Goal: Task Accomplishment & Management: Complete application form

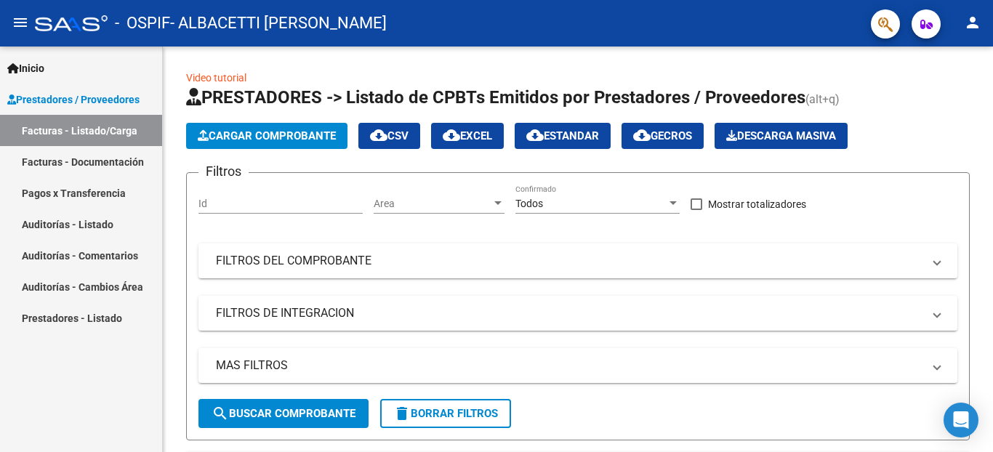
click at [977, 23] on mat-icon "person" at bounding box center [972, 22] width 17 height 17
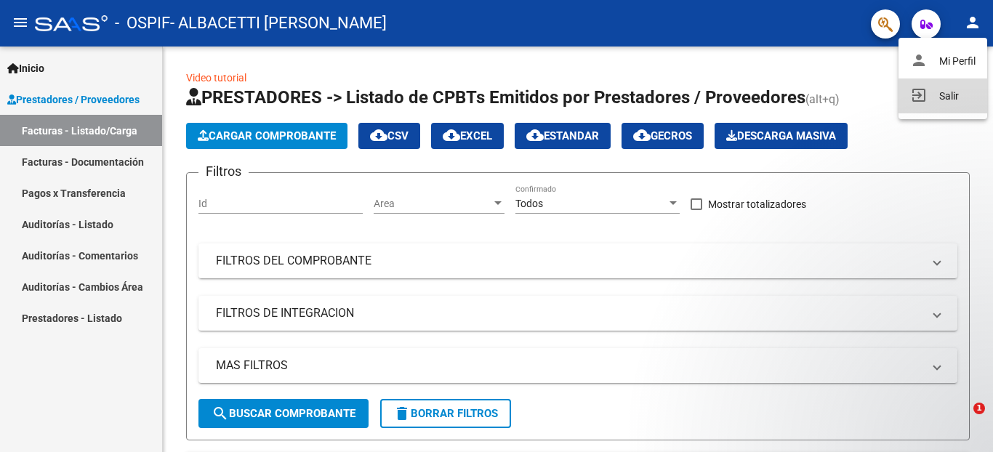
click at [953, 92] on button "exit_to_app Salir" at bounding box center [942, 95] width 89 height 35
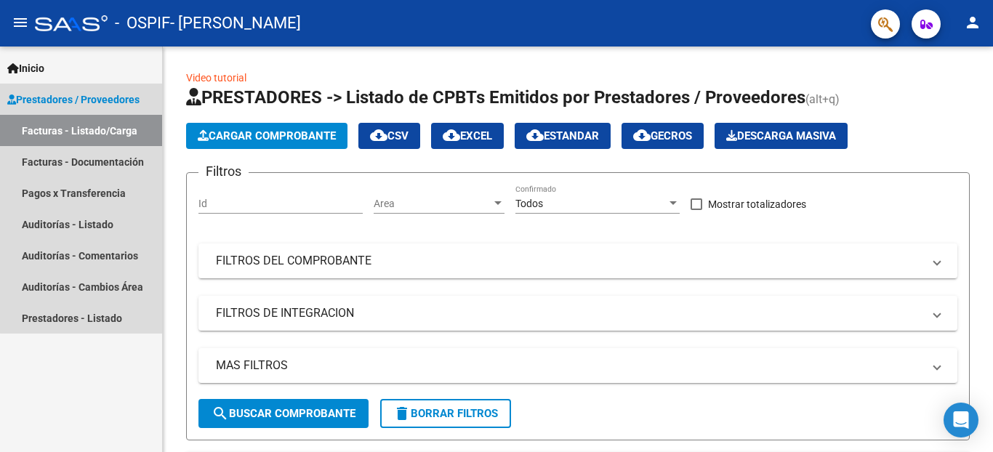
click at [99, 96] on span "Prestadores / Proveedores" at bounding box center [73, 100] width 132 height 16
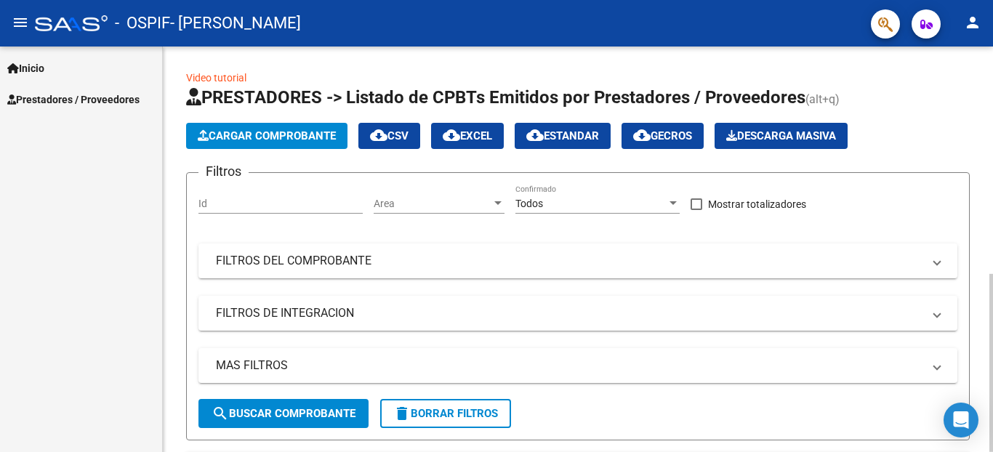
click at [237, 137] on span "Cargar Comprobante" at bounding box center [267, 135] width 138 height 13
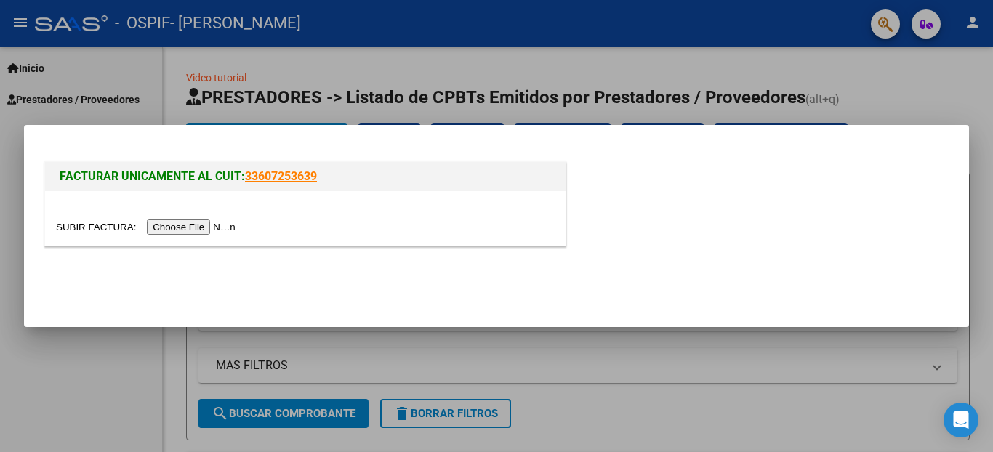
click at [99, 225] on input "file" at bounding box center [148, 226] width 184 height 15
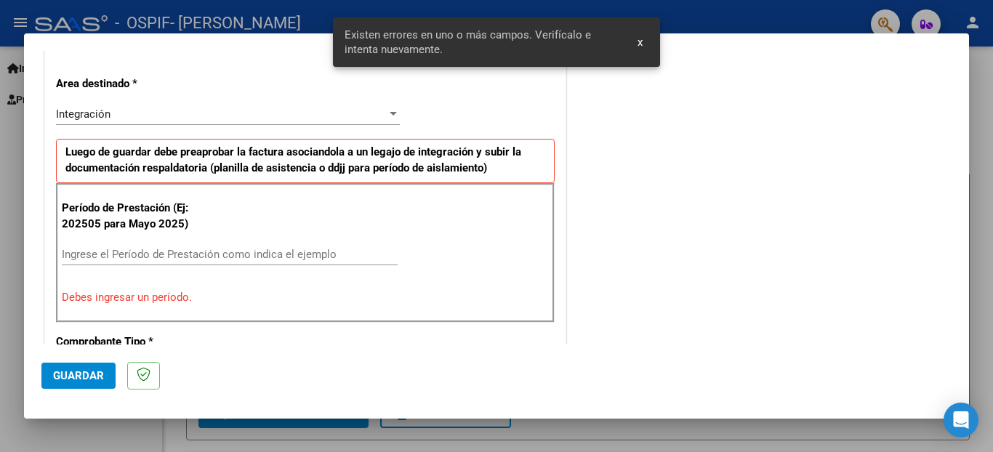
scroll to position [345, 0]
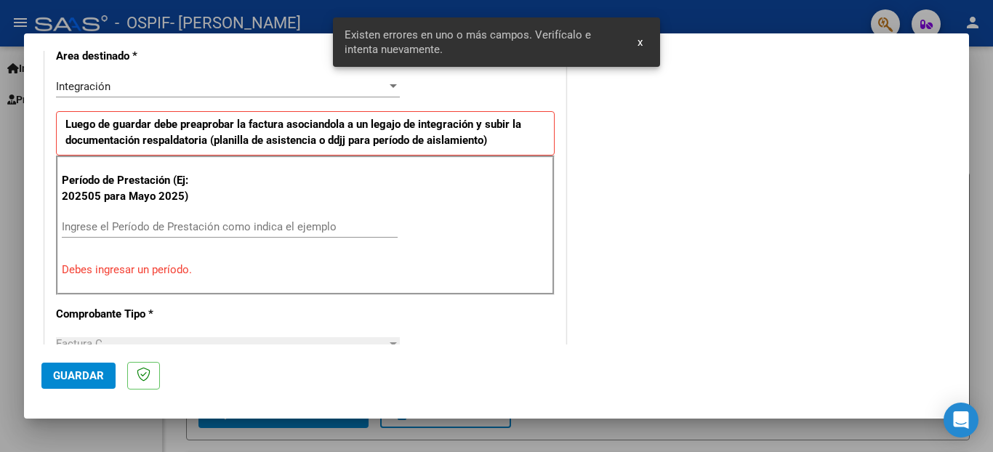
click at [283, 219] on div "Ingrese el Período de Prestación como indica el ejemplo" at bounding box center [230, 227] width 336 height 22
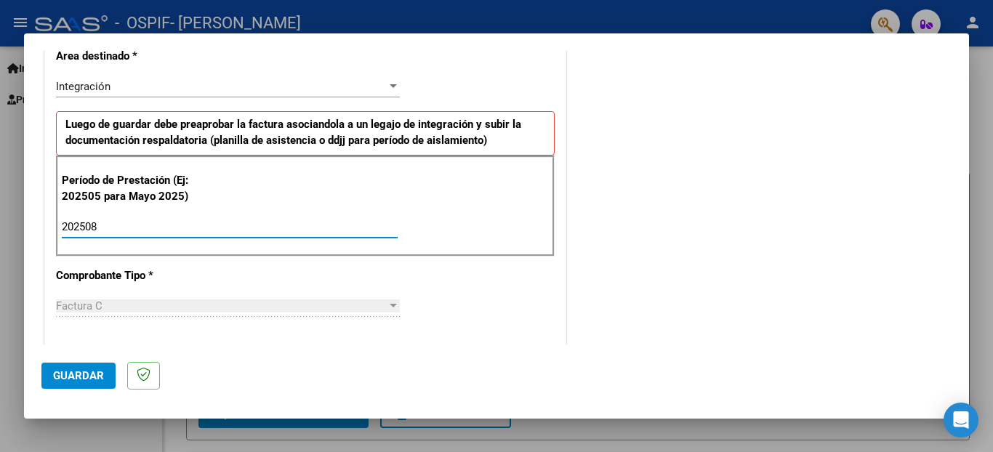
type input "202508"
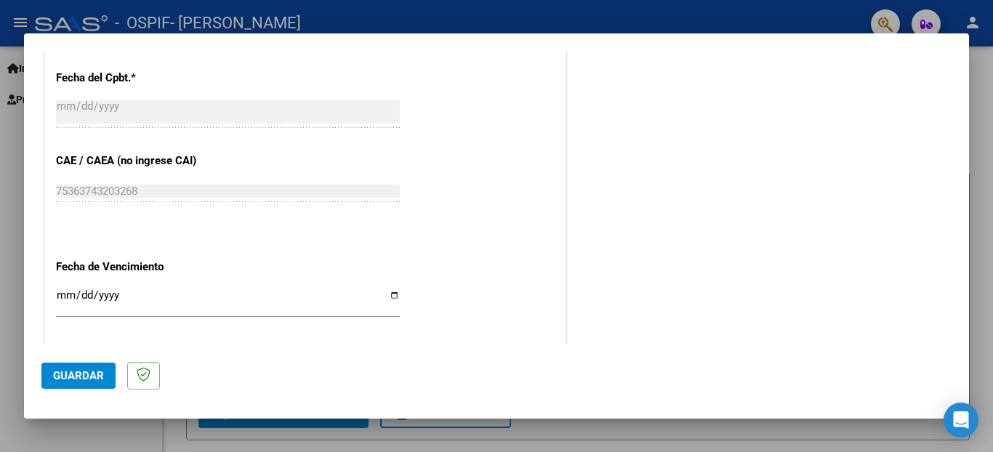
scroll to position [913, 0]
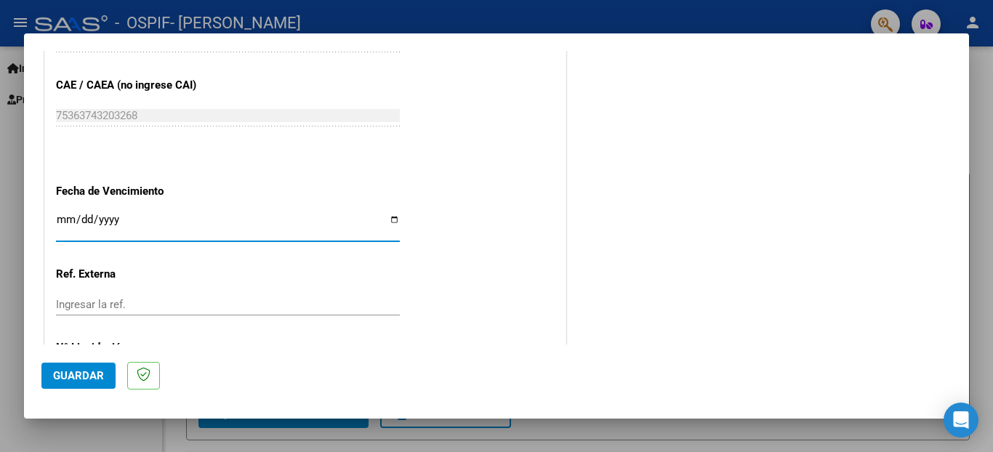
click at [389, 214] on input "Ingresar la fecha" at bounding box center [228, 225] width 344 height 23
type input "2025-09-10"
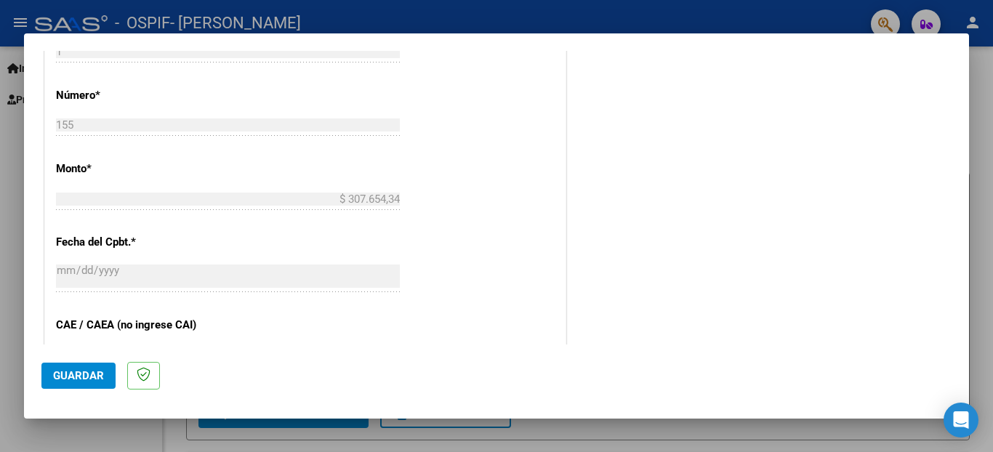
scroll to position [967, 0]
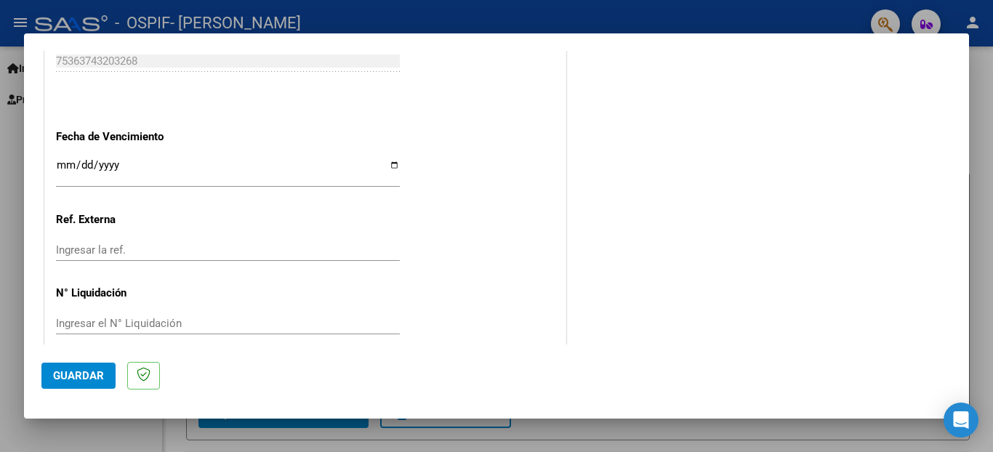
click at [86, 374] on span "Guardar" at bounding box center [78, 375] width 51 height 13
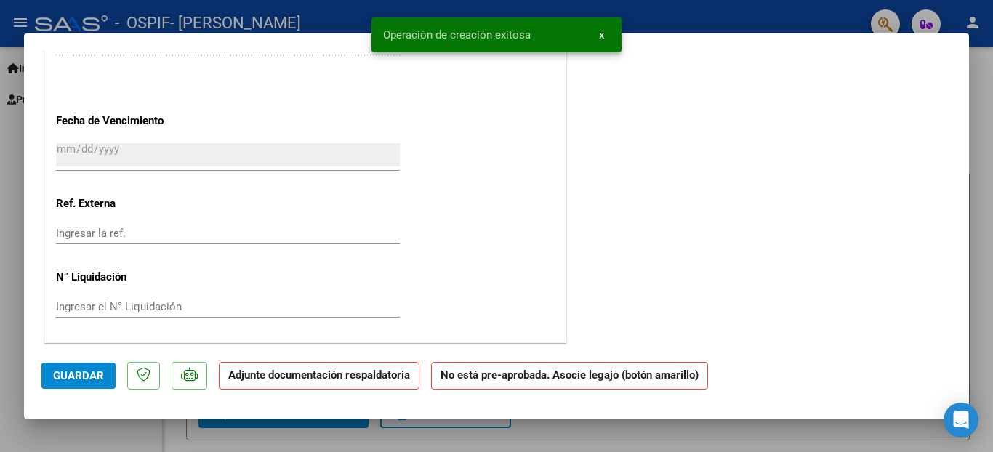
scroll to position [0, 0]
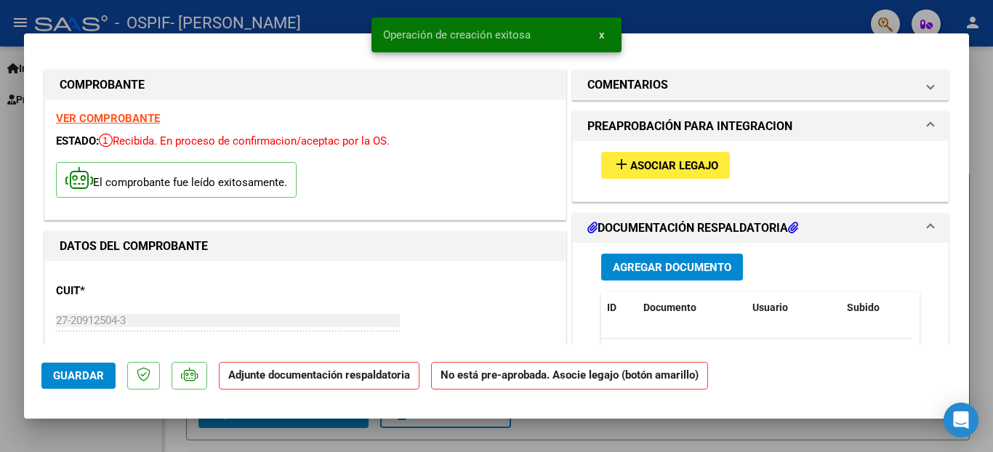
click at [639, 166] on span "Asociar Legajo" at bounding box center [674, 165] width 88 height 13
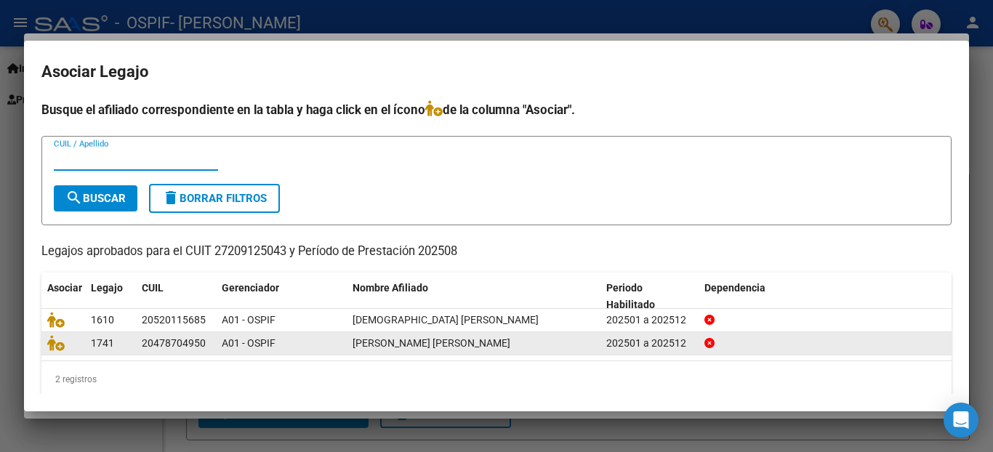
click at [375, 342] on span "GUTIERREZ PEDRO BAUTISTA" at bounding box center [431, 343] width 158 height 12
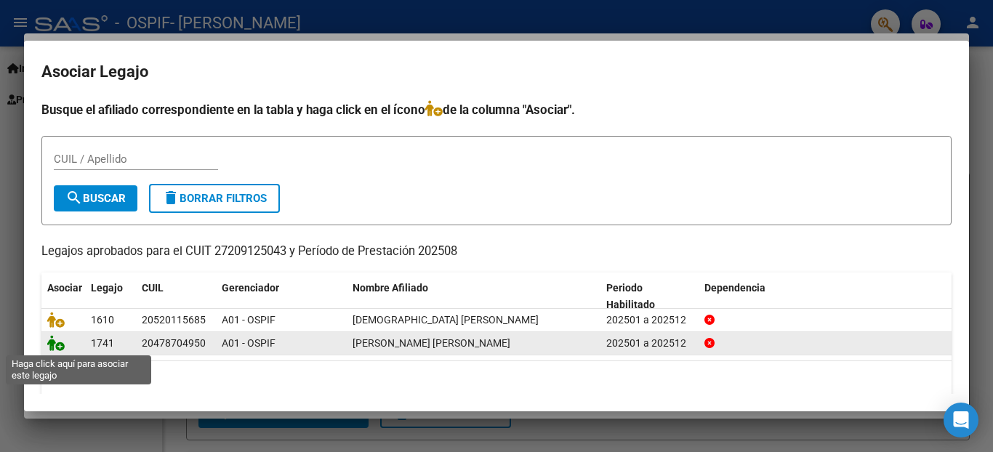
click at [55, 342] on icon at bounding box center [55, 343] width 17 height 16
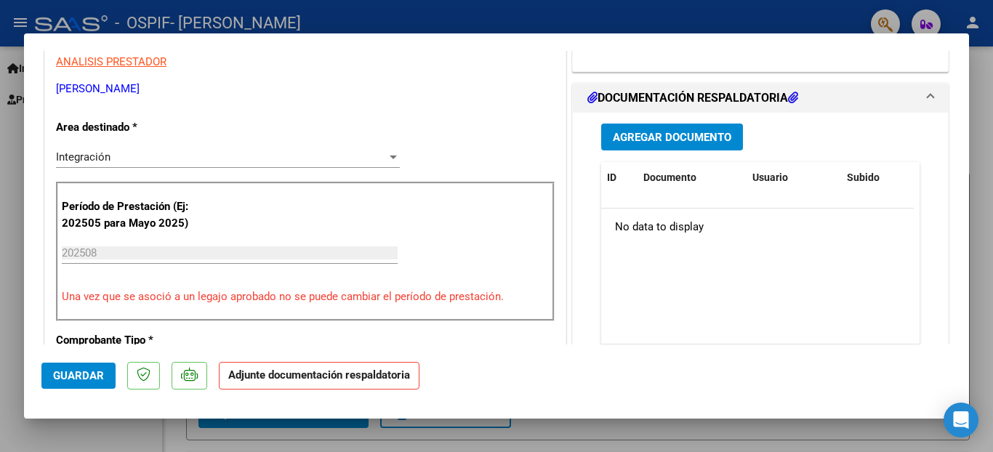
scroll to position [309, 0]
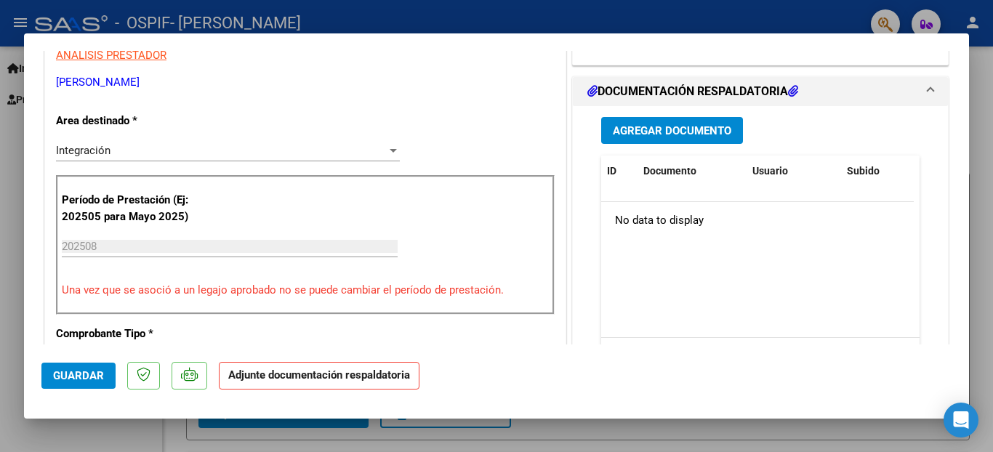
click at [646, 123] on button "Agregar Documento" at bounding box center [672, 130] width 142 height 27
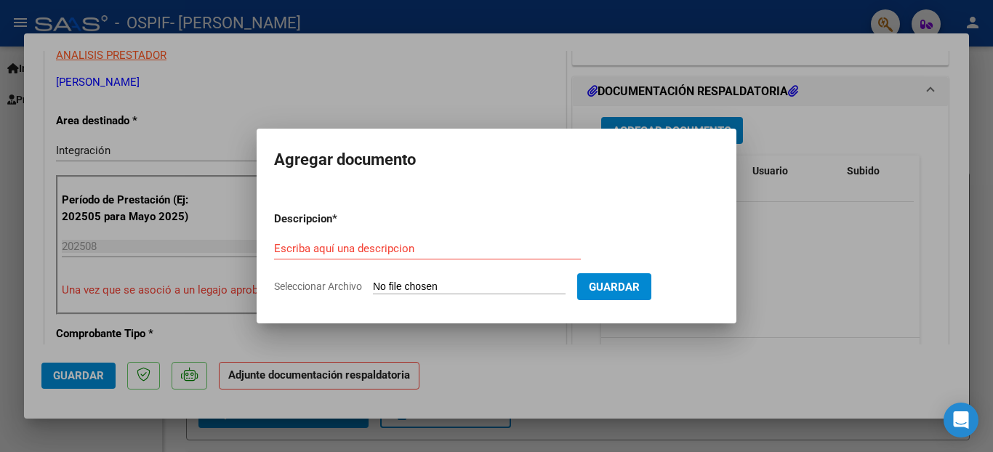
click at [419, 283] on input "Seleccionar Archivo" at bounding box center [469, 288] width 193 height 14
type input "C:\fakepath\img365.jpg"
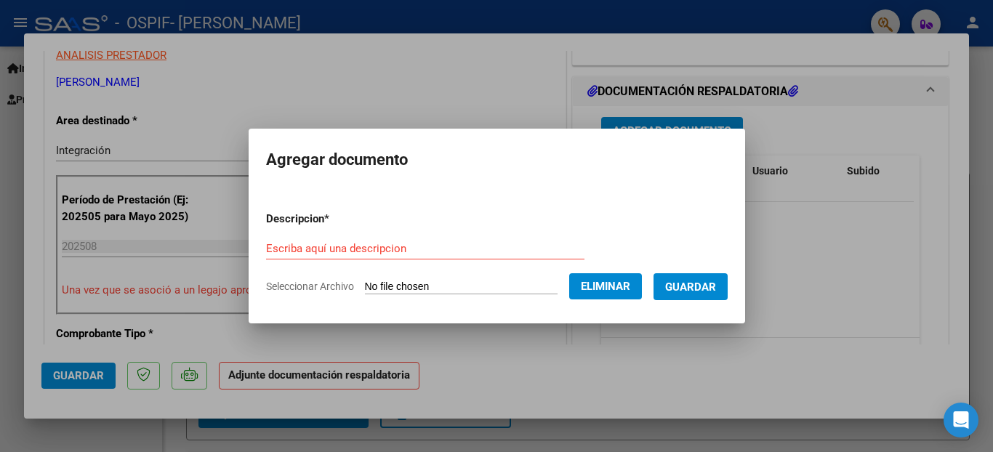
click at [542, 242] on input "Escriba aquí una descripcion" at bounding box center [425, 248] width 318 height 13
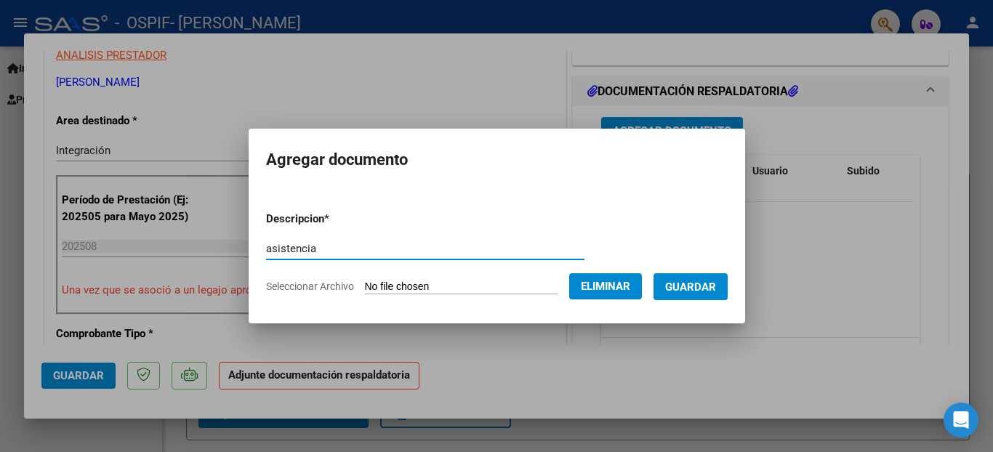
type input "asistencia"
click at [592, 286] on span "Eliminar" at bounding box center [605, 286] width 49 height 13
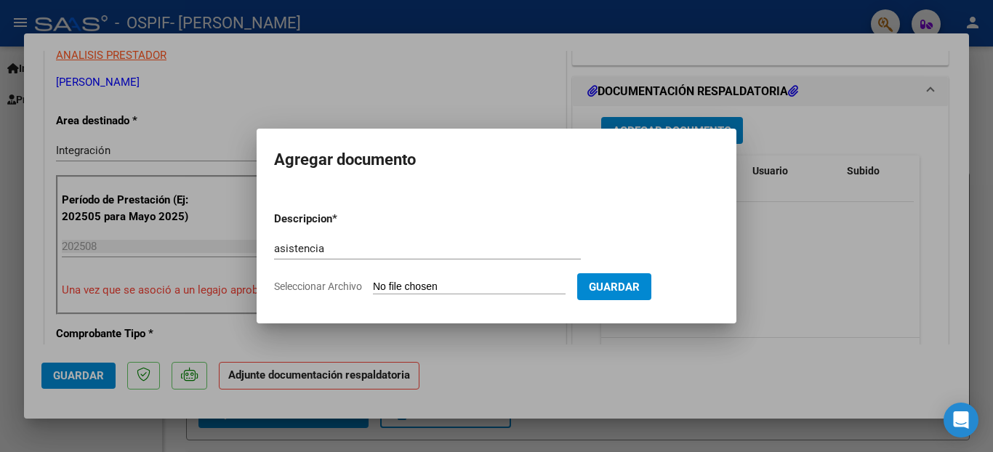
click at [776, 277] on div at bounding box center [496, 226] width 993 height 452
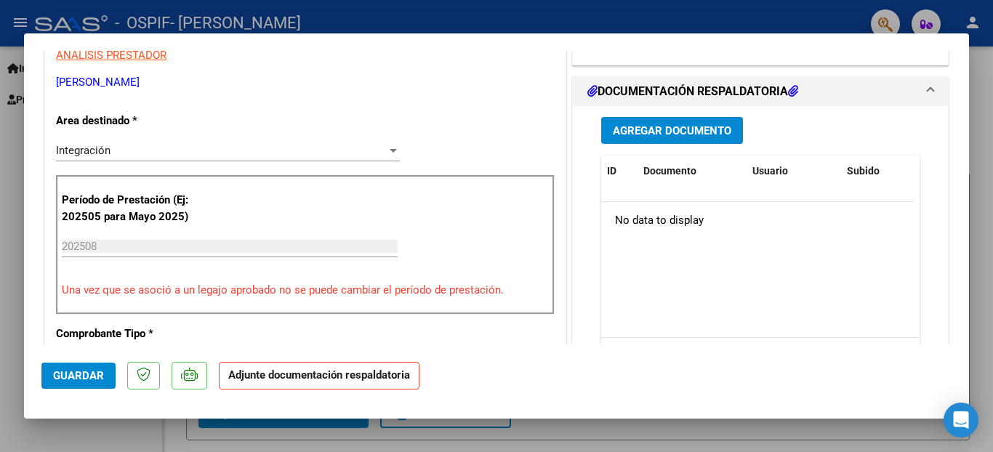
click at [636, 131] on span "Agregar Documento" at bounding box center [672, 130] width 118 height 13
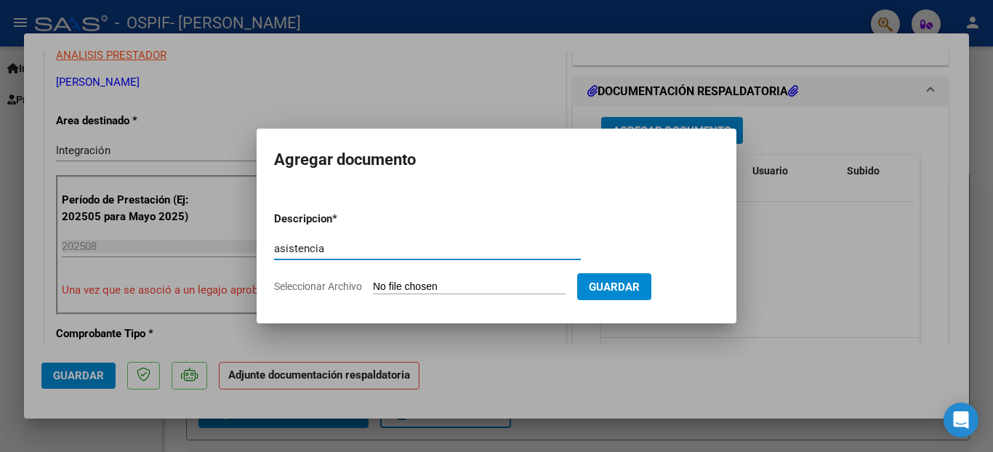
type input "asistencia"
click at [419, 283] on input "Seleccionar Archivo" at bounding box center [469, 288] width 193 height 14
type input "C:\fakepath\img365.jpg"
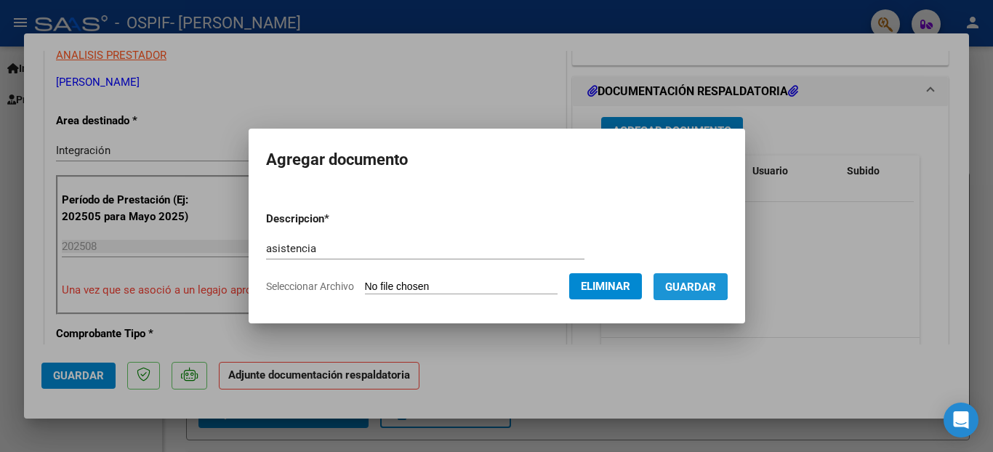
click at [684, 280] on span "Guardar" at bounding box center [690, 286] width 51 height 13
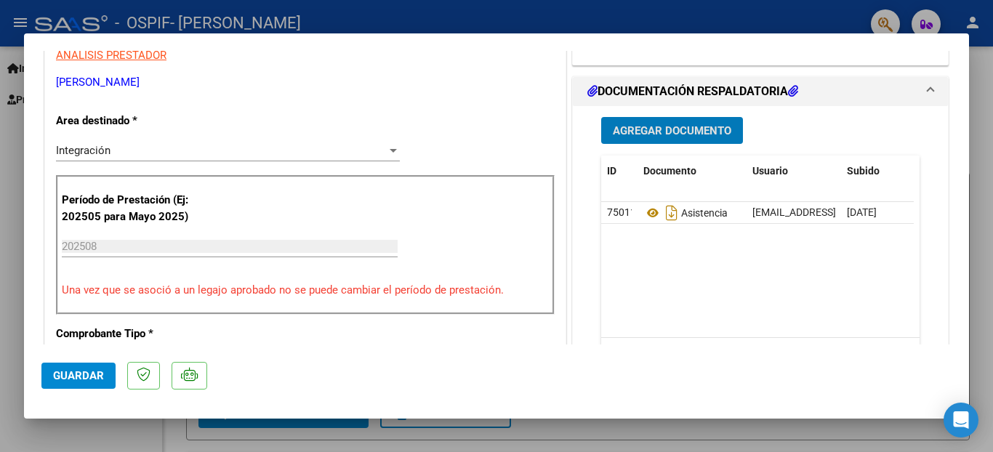
click at [97, 374] on span "Guardar" at bounding box center [78, 375] width 51 height 13
